Goal: Communication & Community: Ask a question

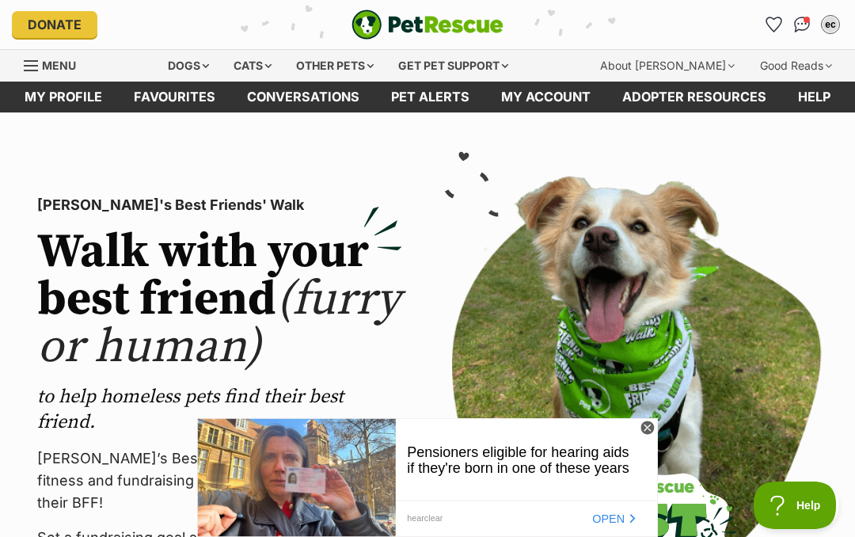
click at [106, 100] on link "My profile" at bounding box center [63, 97] width 109 height 31
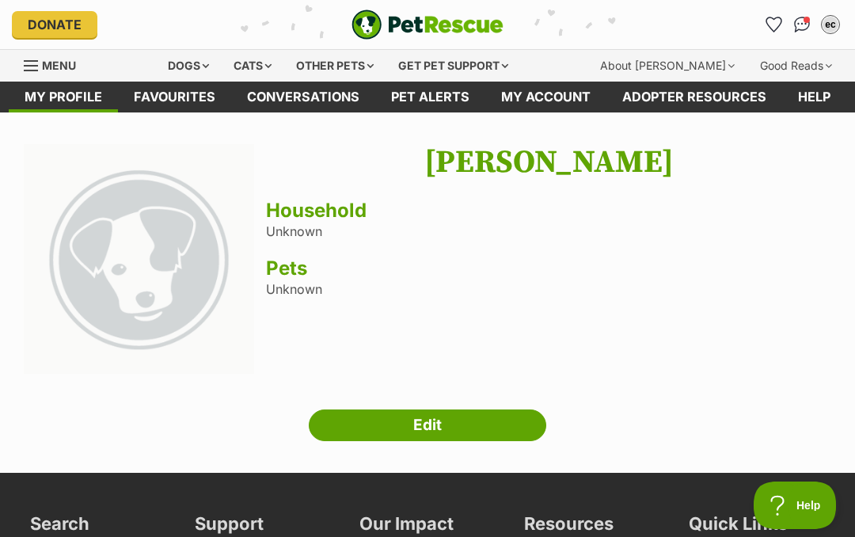
click at [591, 249] on div "[PERSON_NAME] Household Unknown Pets Unknown" at bounding box center [548, 261] width 565 height 234
click at [93, 92] on link "My profile" at bounding box center [63, 97] width 109 height 31
click at [442, 101] on link "Pet alerts" at bounding box center [430, 97] width 110 height 31
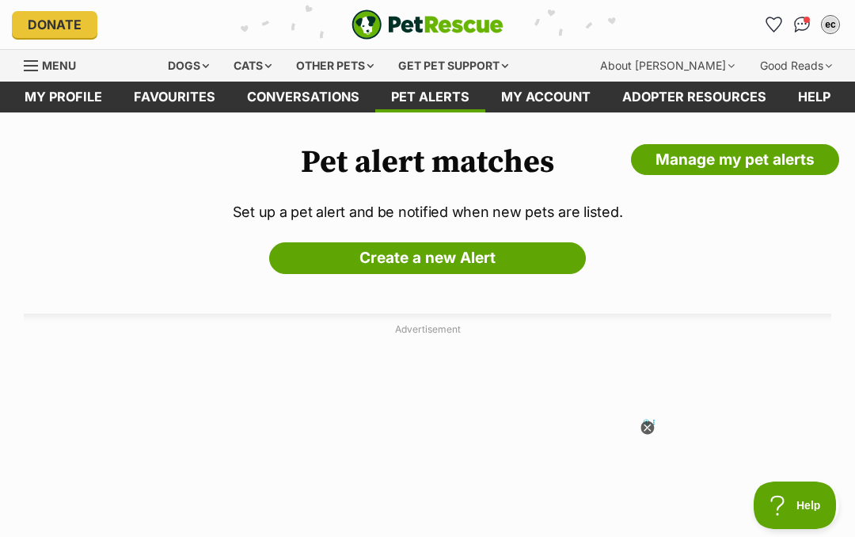
click at [208, 66] on div "Dogs" at bounding box center [188, 66] width 63 height 32
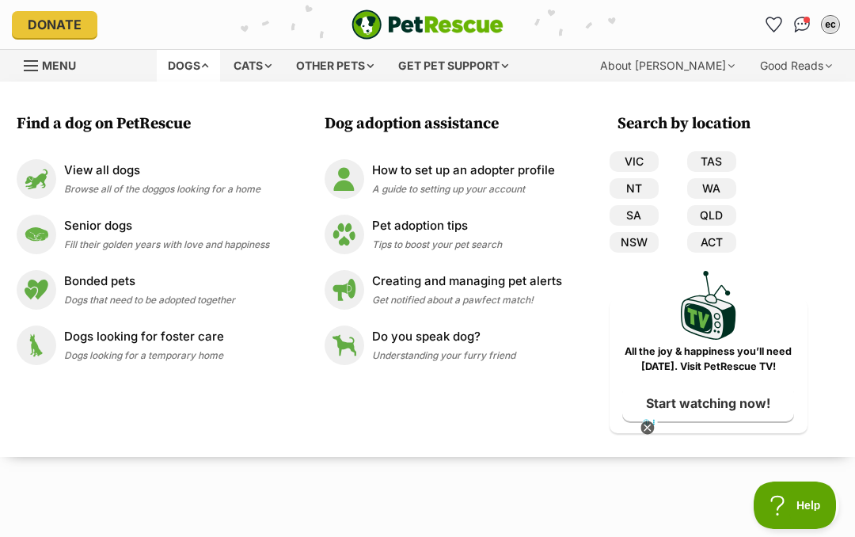
click at [53, 68] on span "Menu" at bounding box center [59, 65] width 34 height 13
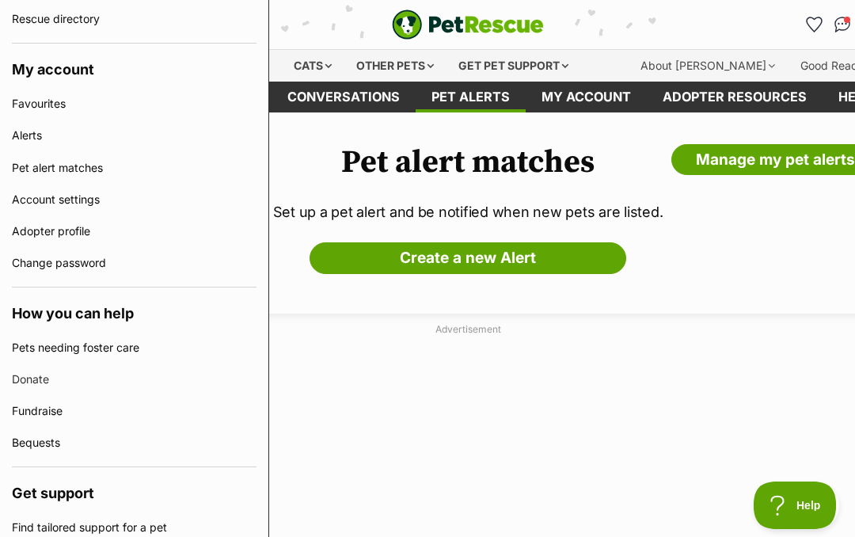
scroll to position [485, 0]
click at [89, 230] on link "Adopter profile" at bounding box center [134, 231] width 245 height 32
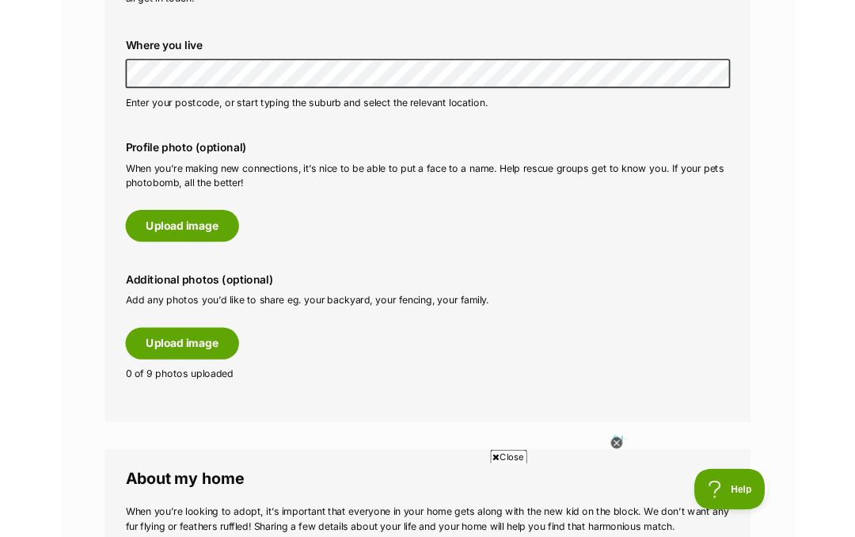
scroll to position [423, 0]
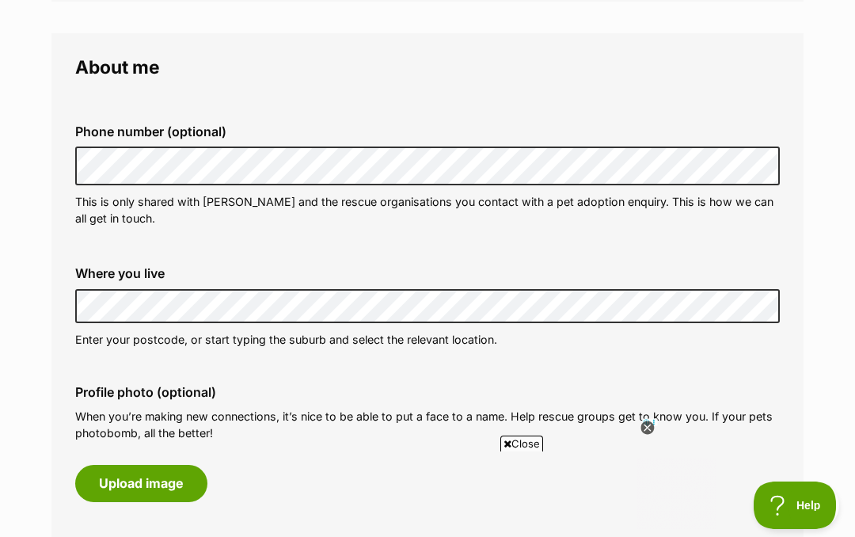
click at [537, 74] on legend "About me" at bounding box center [427, 67] width 704 height 21
click at [576, 97] on fieldset "Phone number (optional) This is only shared with PetRescue and the rescue organ…" at bounding box center [427, 175] width 704 height 156
click at [530, 103] on fieldset "Phone number (optional) This is only shared with PetRescue and the rescue organ…" at bounding box center [427, 175] width 704 height 156
click at [518, 104] on fieldset "Phone number (optional) This is only shared with PetRescue and the rescue organ…" at bounding box center [427, 175] width 704 height 156
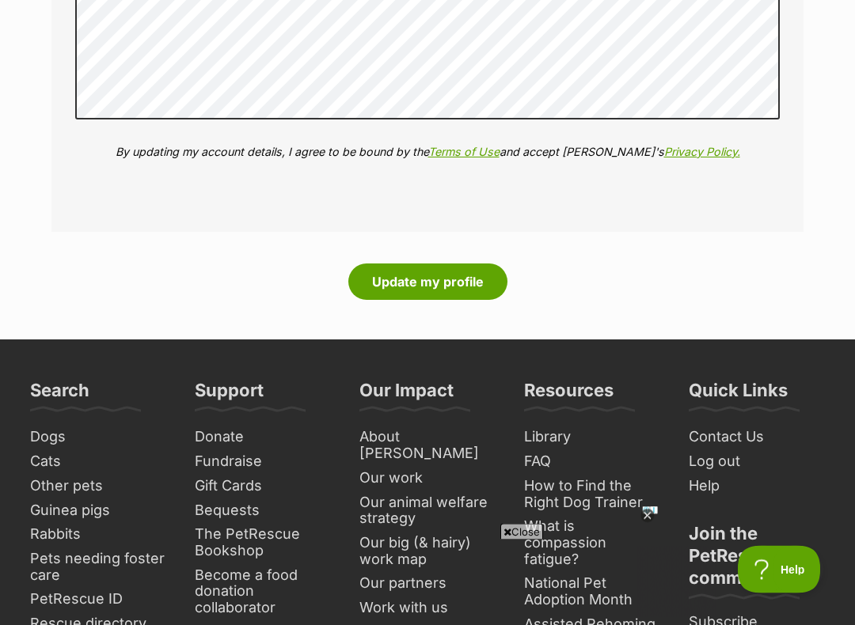
scroll to position [1991, 0]
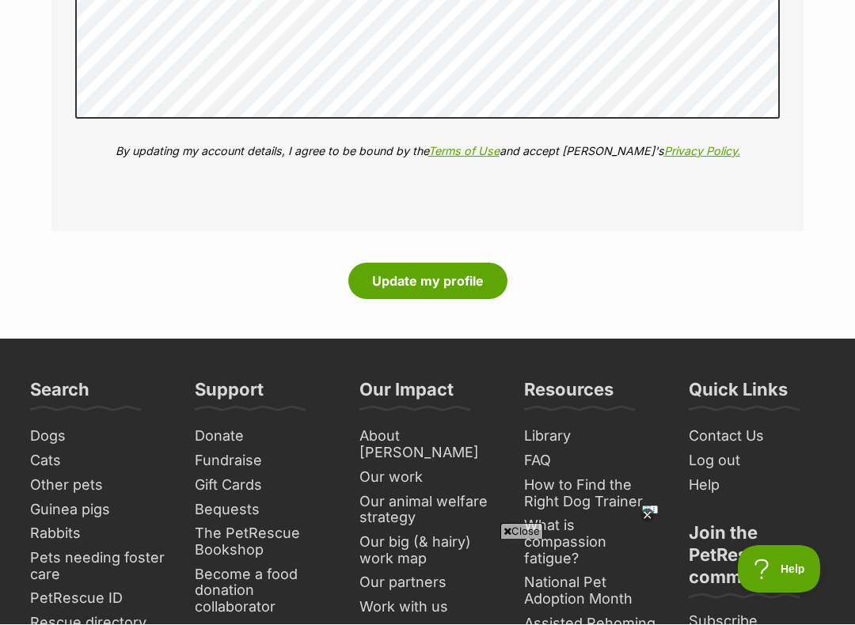
click at [440, 265] on button "Update my profile" at bounding box center [427, 282] width 159 height 36
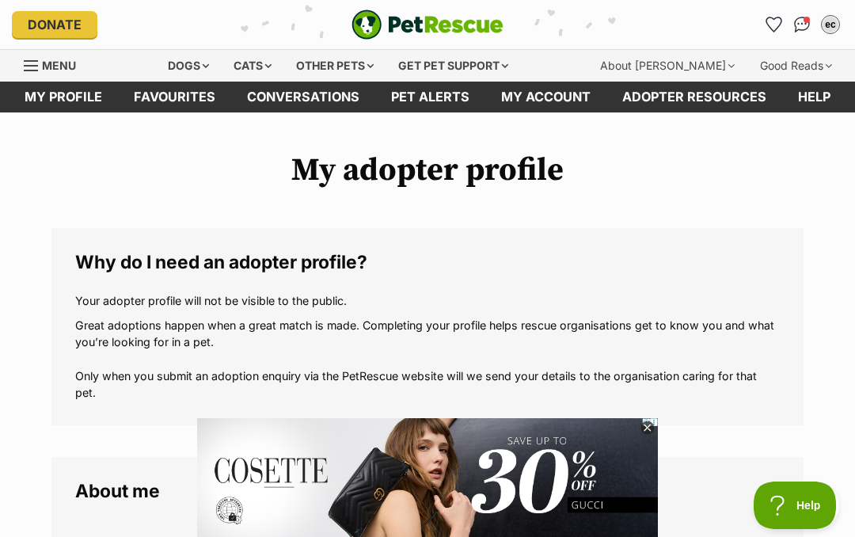
click at [209, 63] on div "Dogs" at bounding box center [188, 66] width 63 height 32
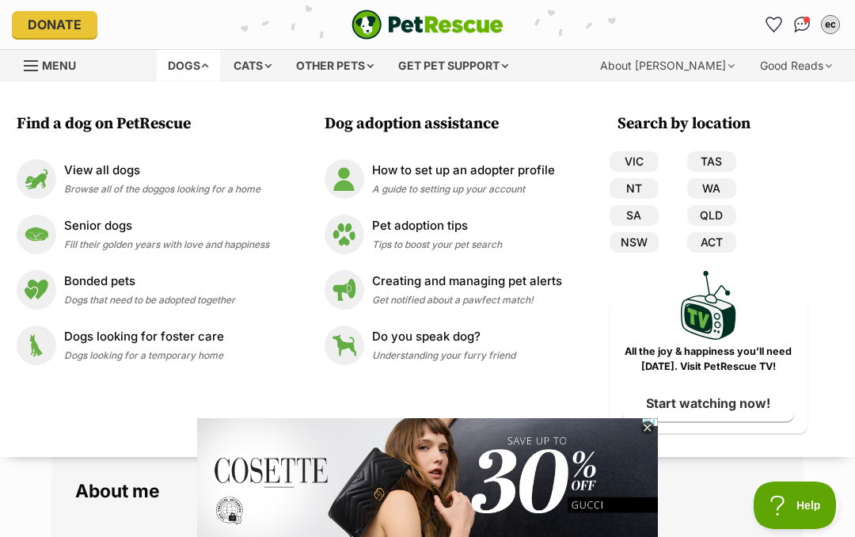
click at [157, 177] on p "View all dogs" at bounding box center [162, 170] width 196 height 18
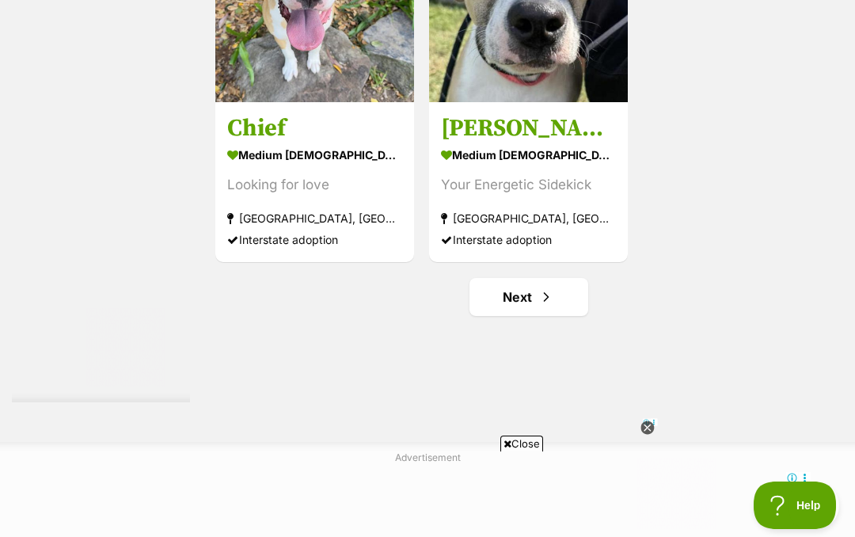
click at [504, 316] on link "Next" at bounding box center [528, 297] width 119 height 38
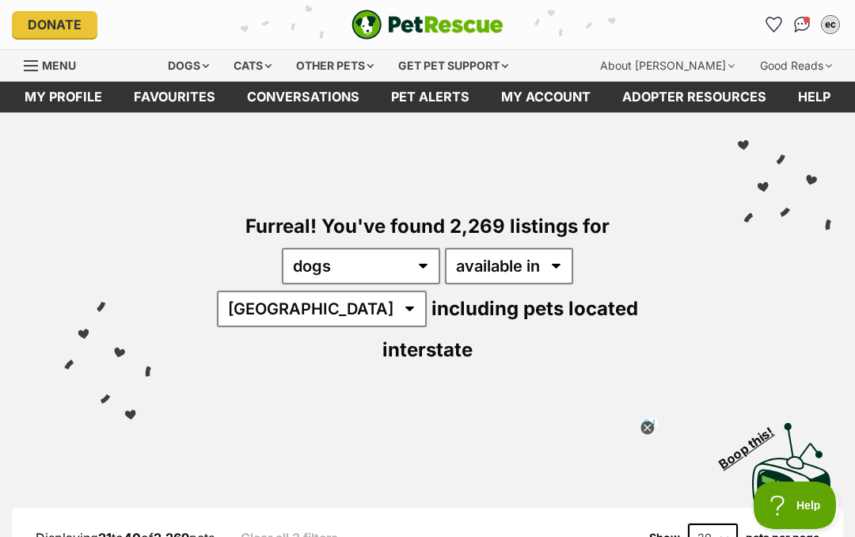
click at [803, 23] on img "Conversations" at bounding box center [802, 25] width 17 height 16
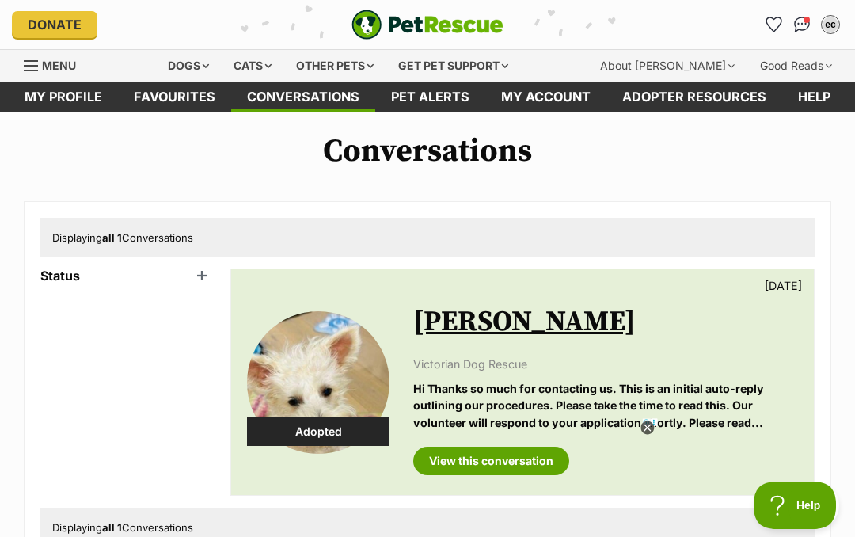
click at [205, 232] on div "Displaying all 1 Conversations" at bounding box center [427, 237] width 774 height 38
click at [841, 23] on button "ec" at bounding box center [830, 24] width 25 height 25
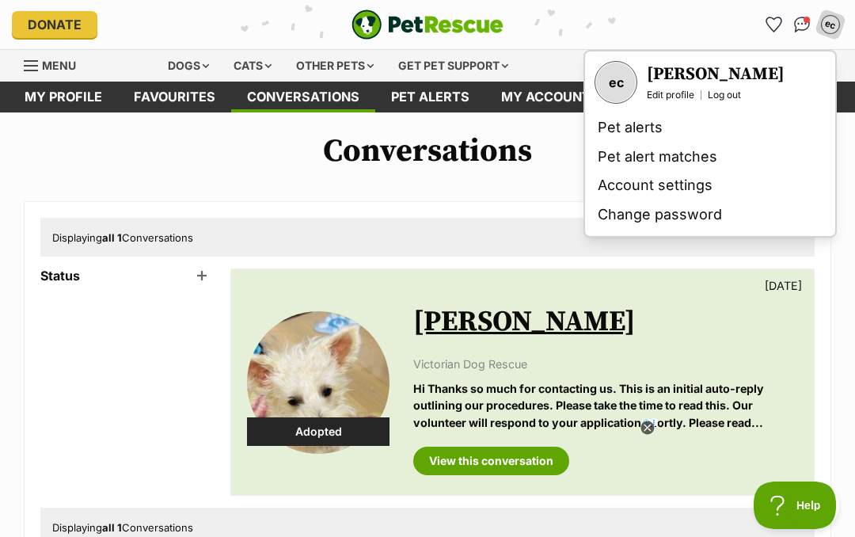
click at [644, 122] on link "Pet alerts" at bounding box center [709, 127] width 237 height 29
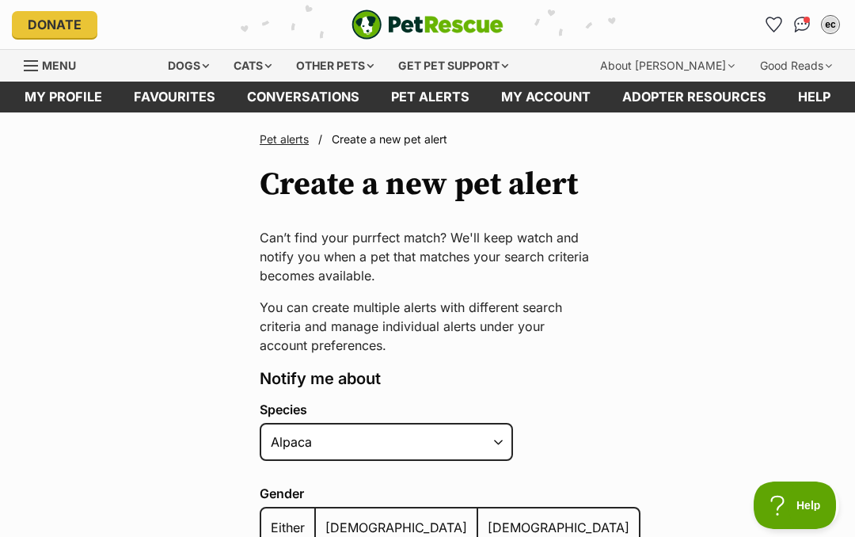
click at [543, 100] on link "My account" at bounding box center [545, 97] width 121 height 31
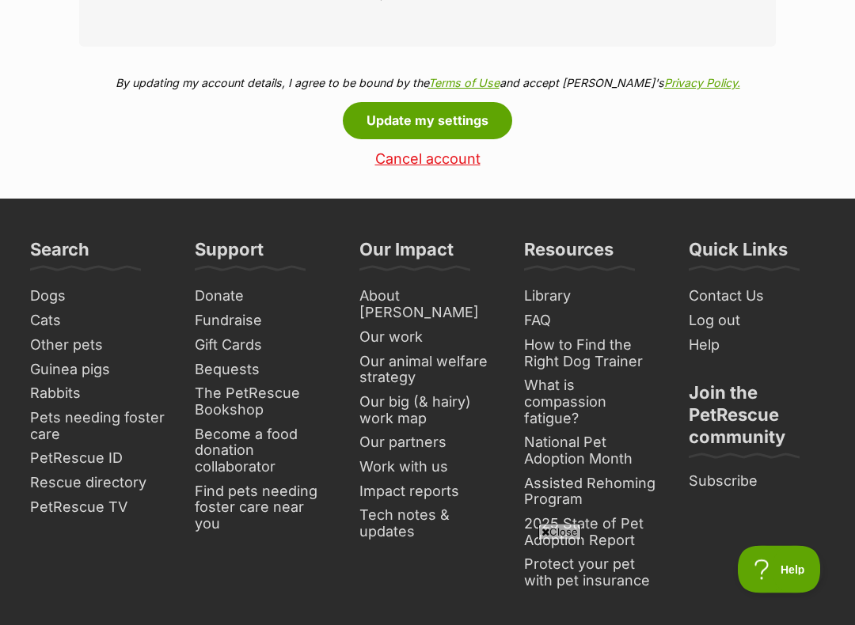
scroll to position [895, 0]
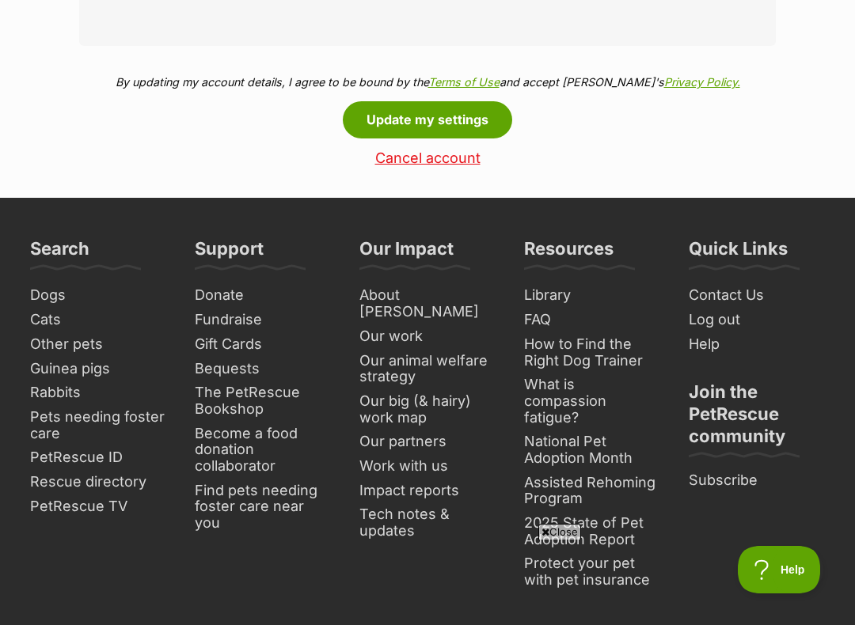
click at [59, 295] on link "Dogs" at bounding box center [98, 295] width 149 height 25
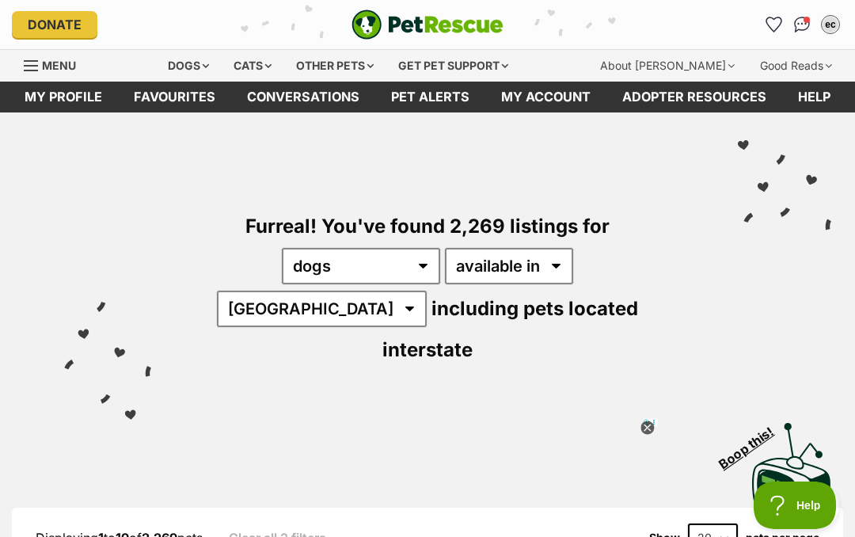
click at [519, 66] on div "Get pet support" at bounding box center [453, 66] width 132 height 32
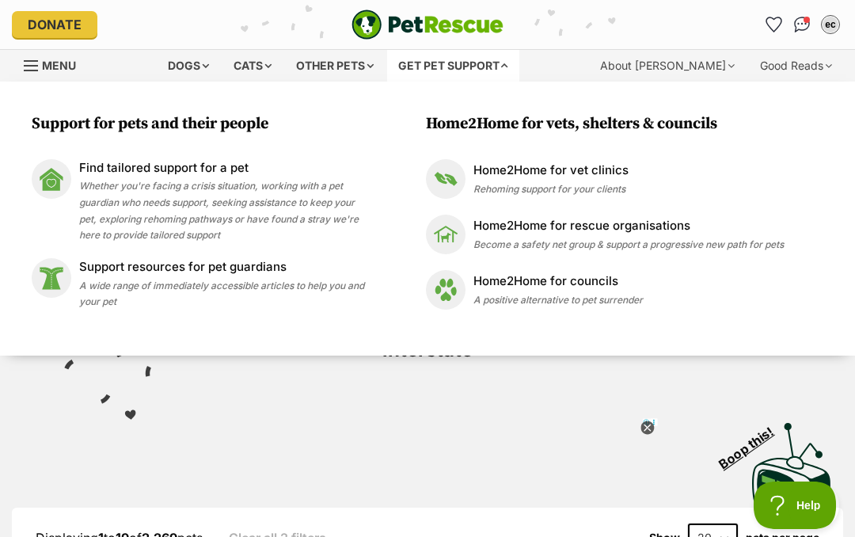
click at [714, 69] on div "About [PERSON_NAME]" at bounding box center [667, 66] width 157 height 32
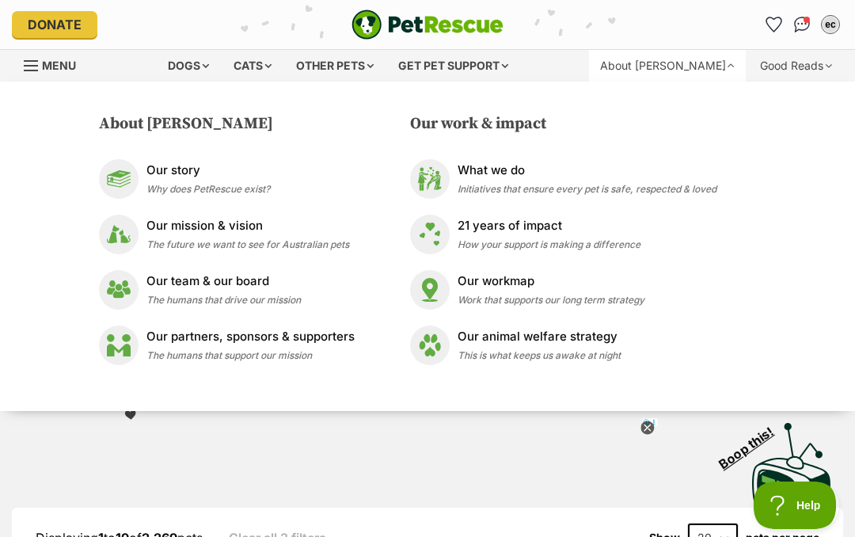
click at [818, 70] on div "Good Reads" at bounding box center [796, 66] width 94 height 32
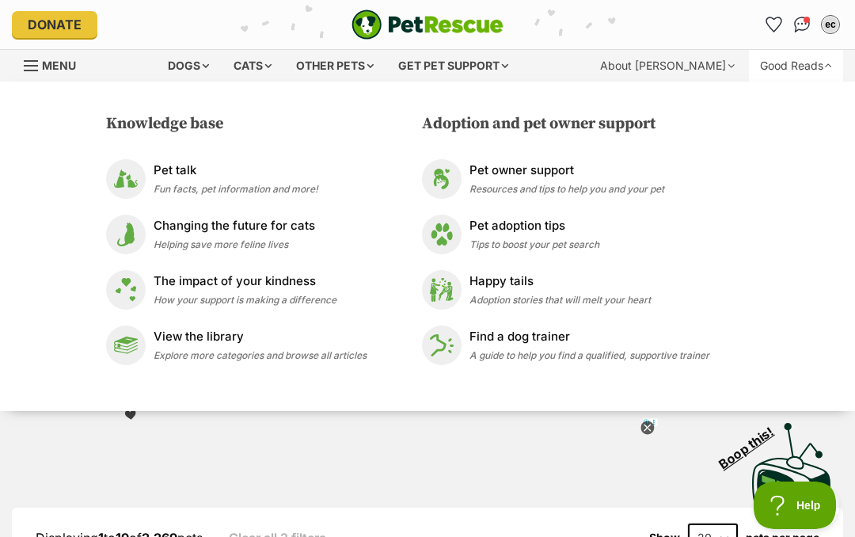
click at [51, 51] on link "Menu" at bounding box center [55, 64] width 63 height 28
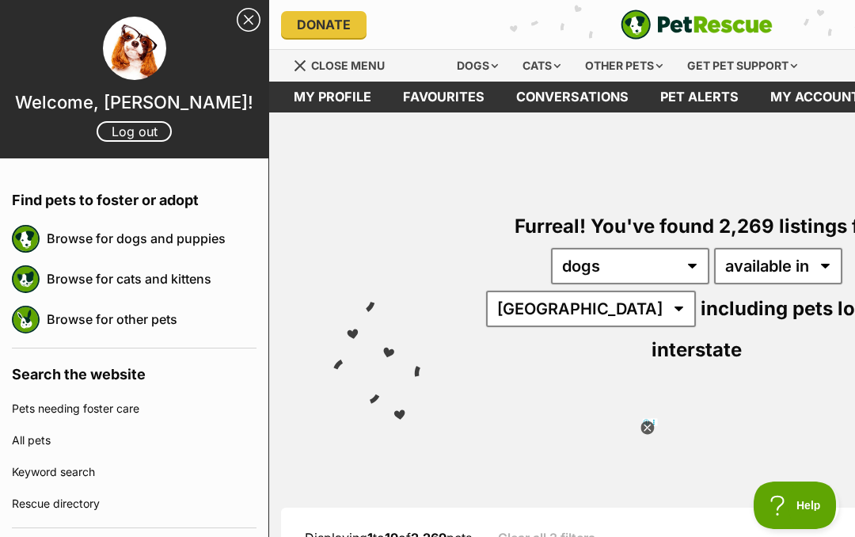
click at [199, 243] on link "Browse for dogs and puppies" at bounding box center [152, 238] width 210 height 33
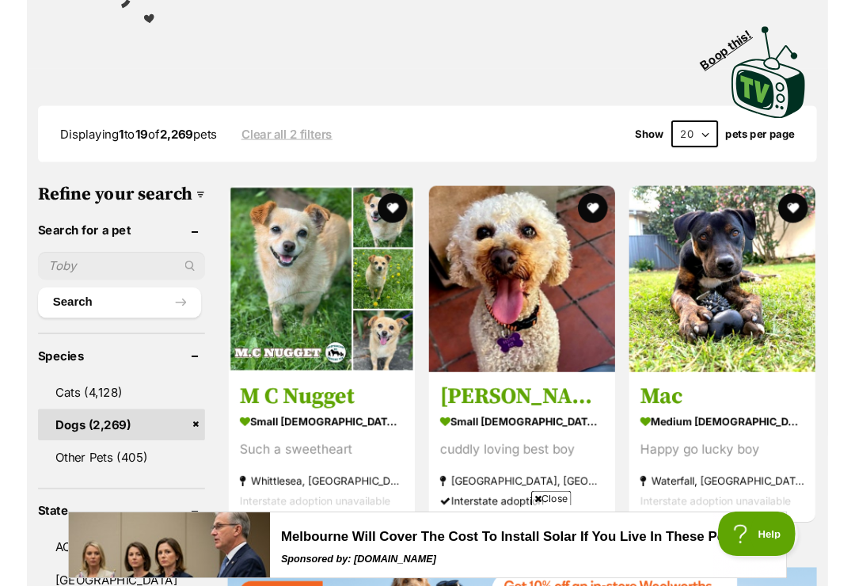
scroll to position [396, 0]
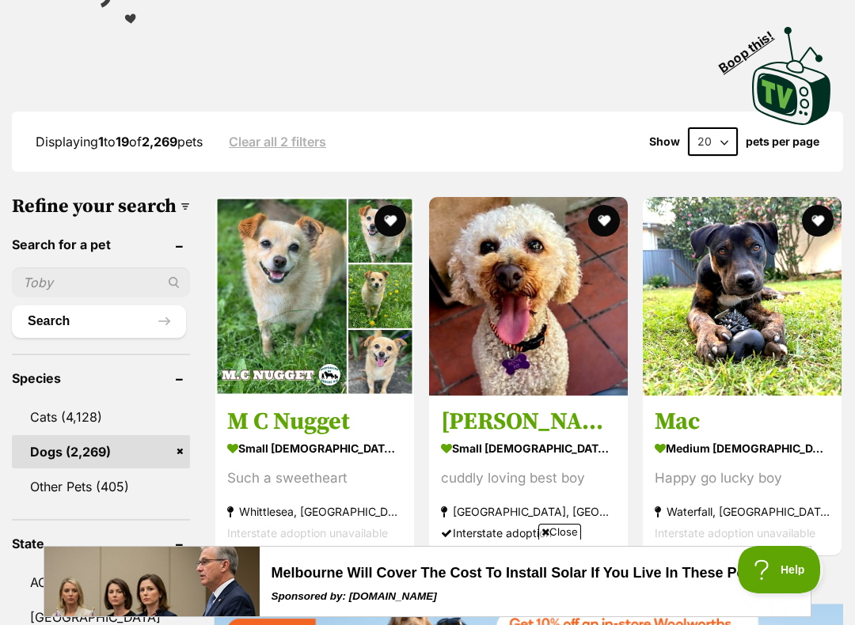
click at [37, 268] on input "text" at bounding box center [101, 283] width 178 height 30
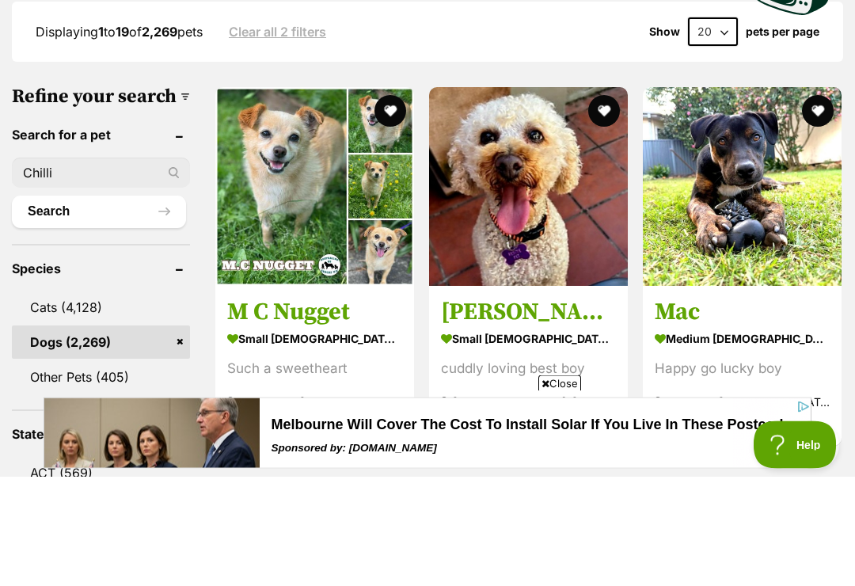
type input "Chilli"
click at [74, 306] on button "Search" at bounding box center [99, 322] width 174 height 32
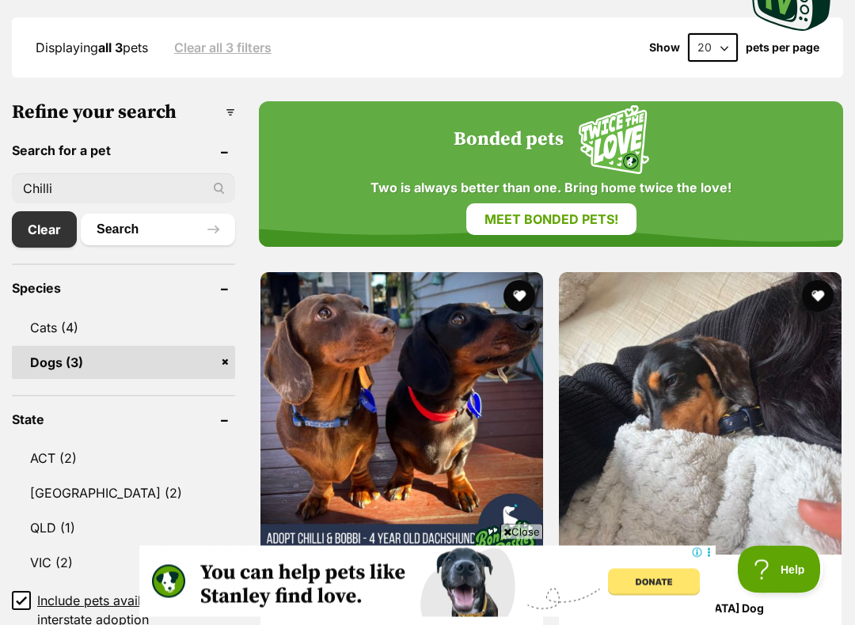
click at [725, 381] on img at bounding box center [700, 414] width 283 height 283
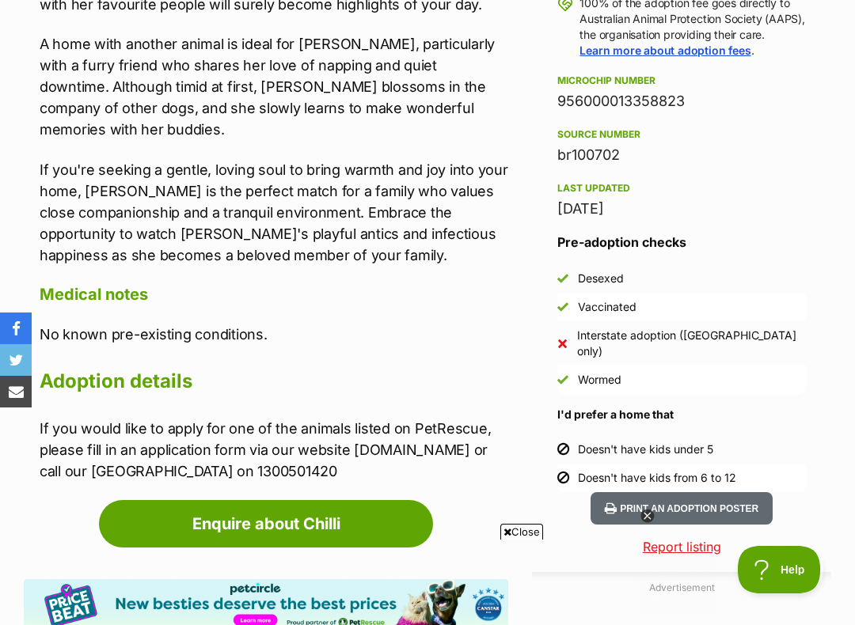
scroll to position [1224, 0]
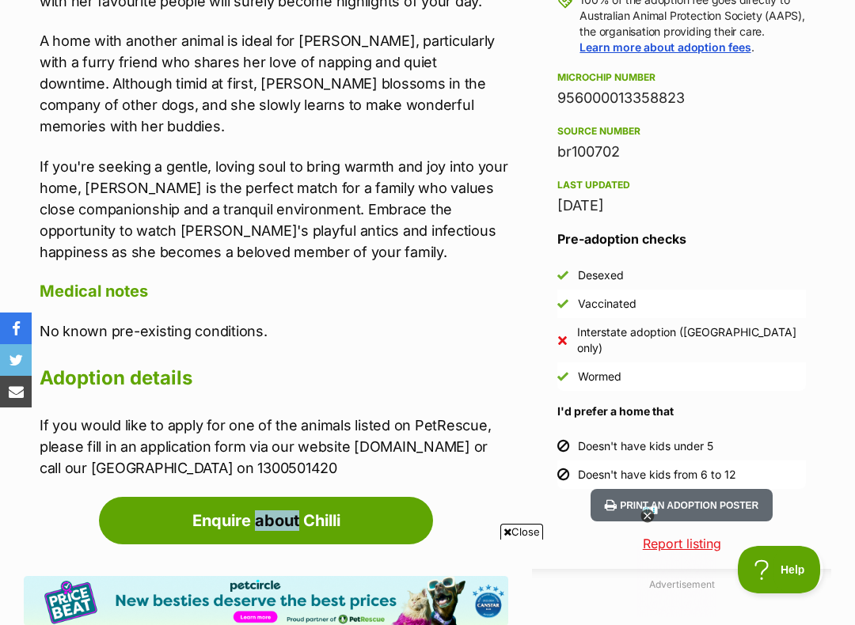
click at [359, 497] on link "Enquire about Chilli" at bounding box center [266, 520] width 334 height 47
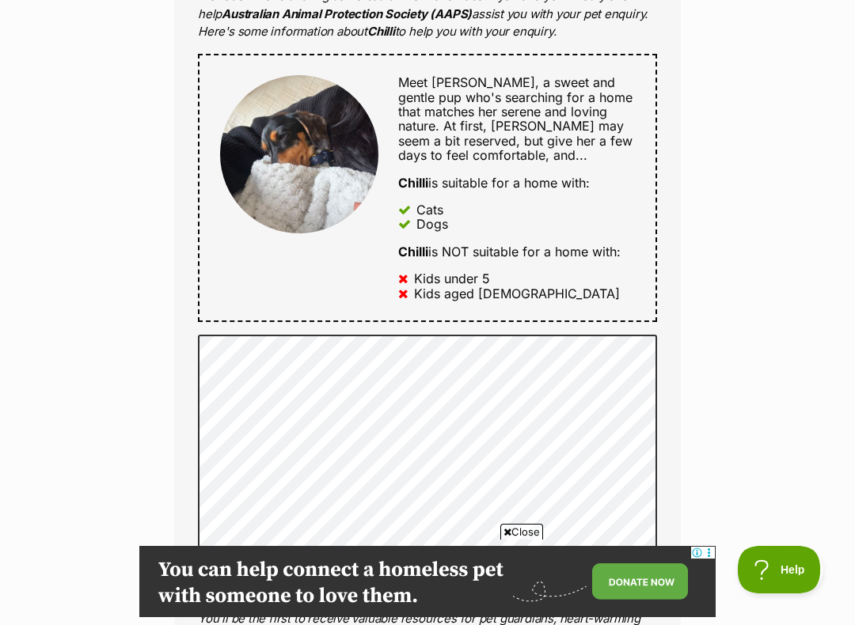
scroll to position [875, 0]
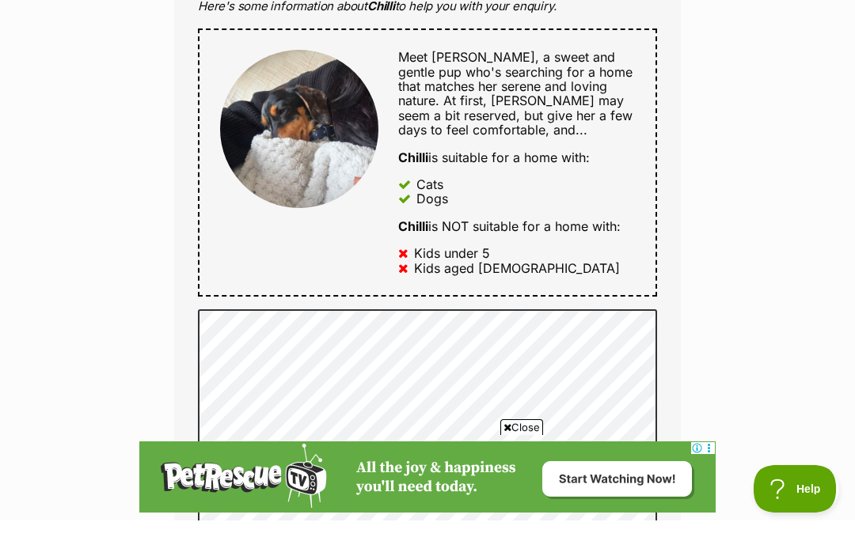
click at [499, 133] on span "Meet Chilli, a sweet and gentle pup who's searching for a home that matches her…" at bounding box center [515, 114] width 234 height 89
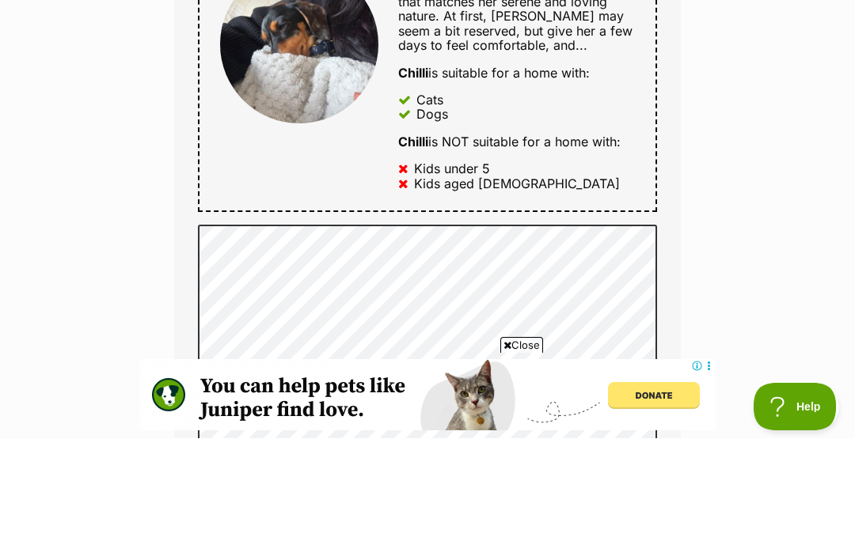
click at [511, 68] on div "Meet Chilli, a sweet and gentle pup who's searching for a home that matches her…" at bounding box center [516, 111] width 237 height 87
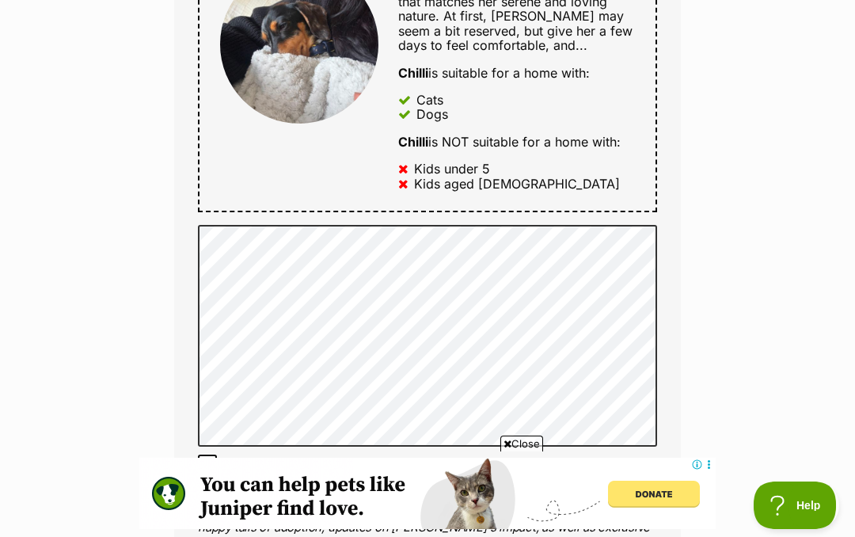
click at [522, 34] on span "Meet Chilli, a sweet and gentle pup who's searching for a home that matches her…" at bounding box center [515, 8] width 234 height 89
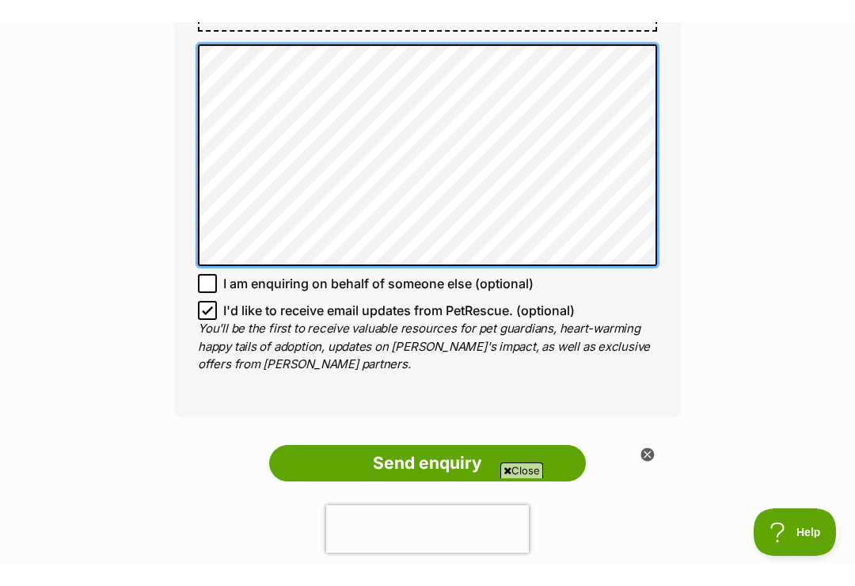
scroll to position [0, 0]
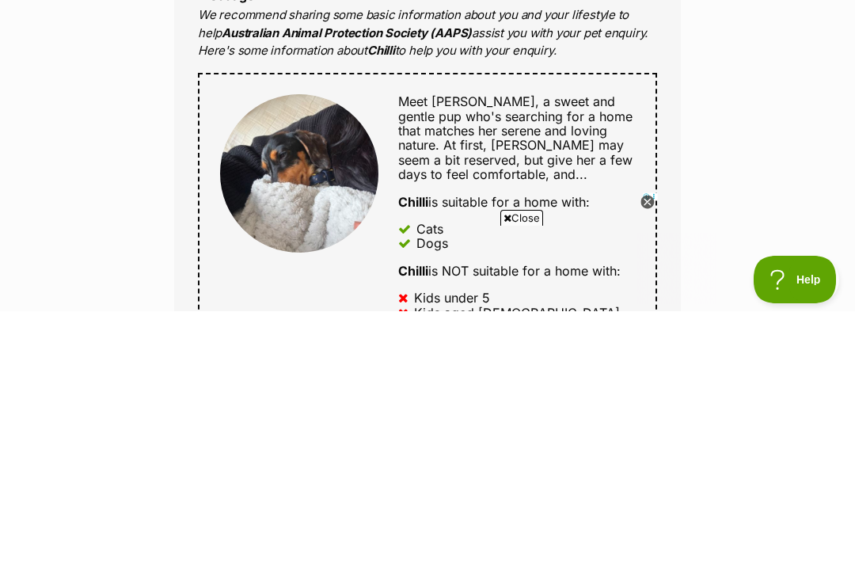
click at [754, 173] on div "Enquire about Chilli 1300 501 420 Send an enquiry via the form below or phone u…" at bounding box center [427, 519] width 855 height 1908
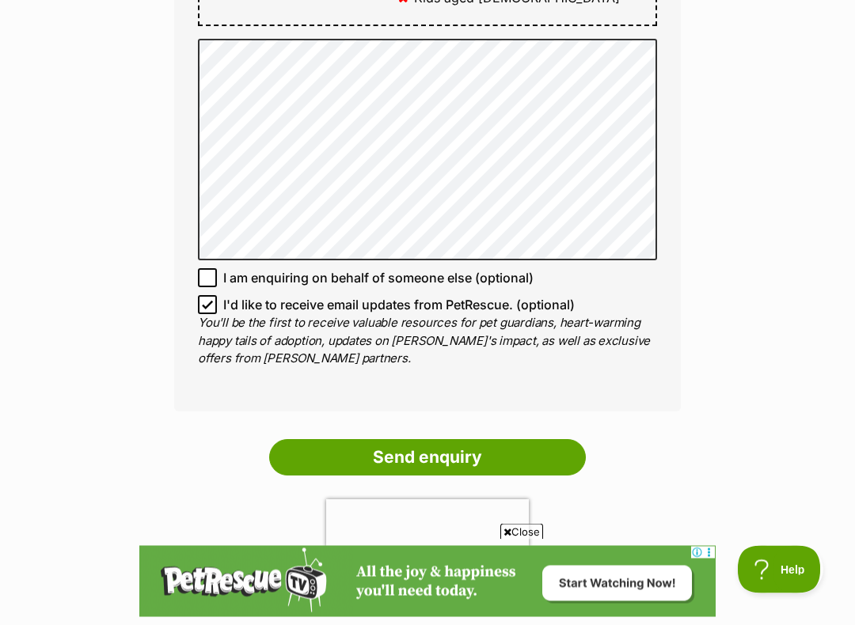
scroll to position [1168, 0]
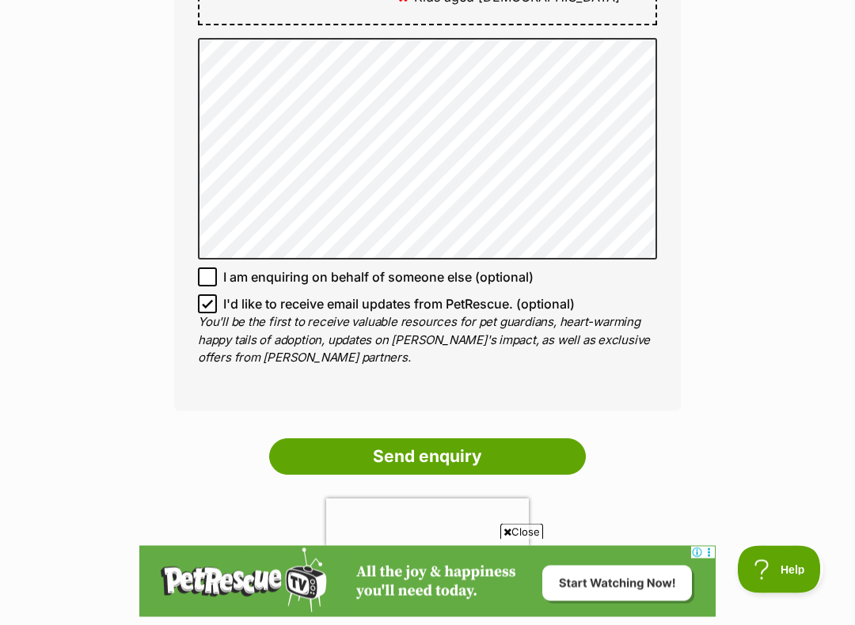
click at [442, 453] on input "Send enquiry" at bounding box center [427, 457] width 317 height 36
